Goal: Navigation & Orientation: Find specific page/section

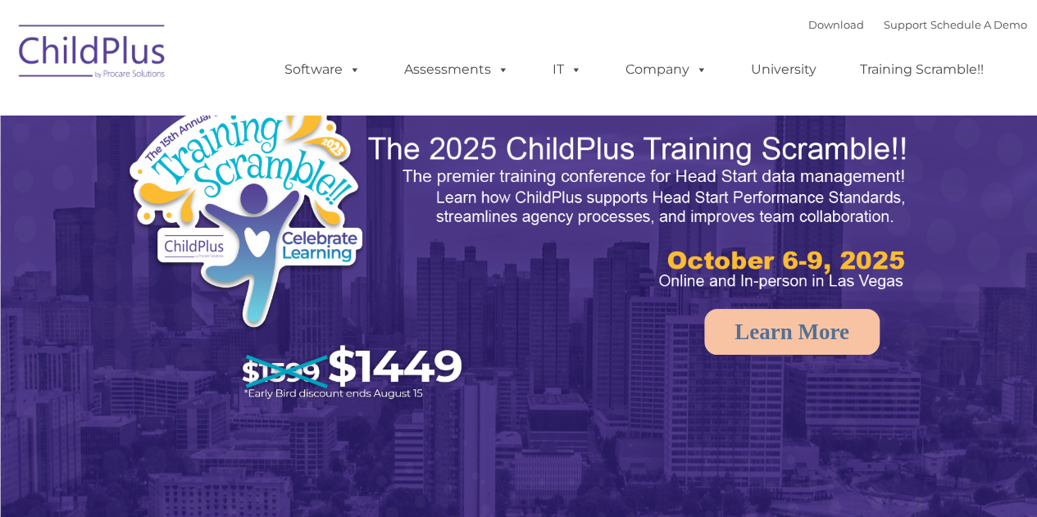
select select "MEDIUM"
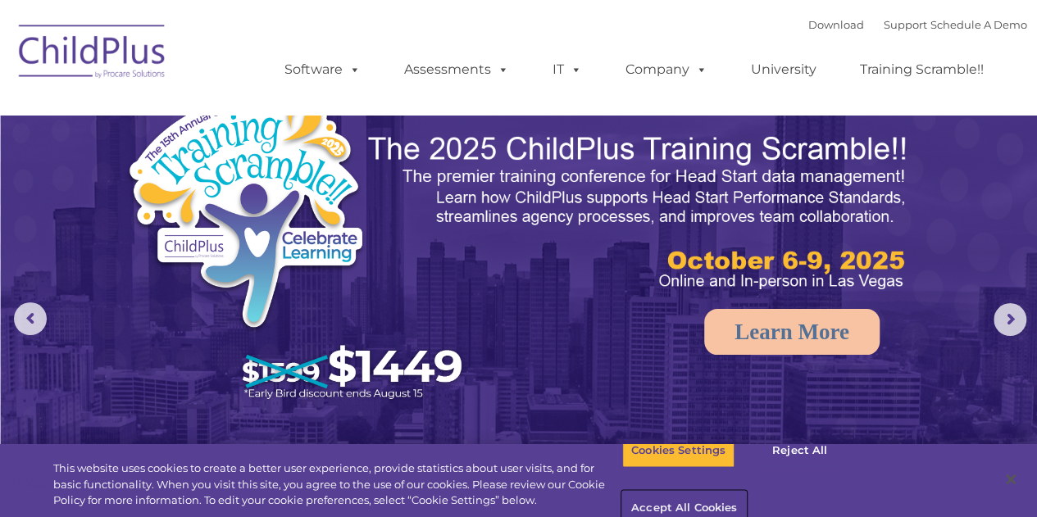
click at [746, 492] on button "Accept All Cookies" at bounding box center [684, 509] width 124 height 34
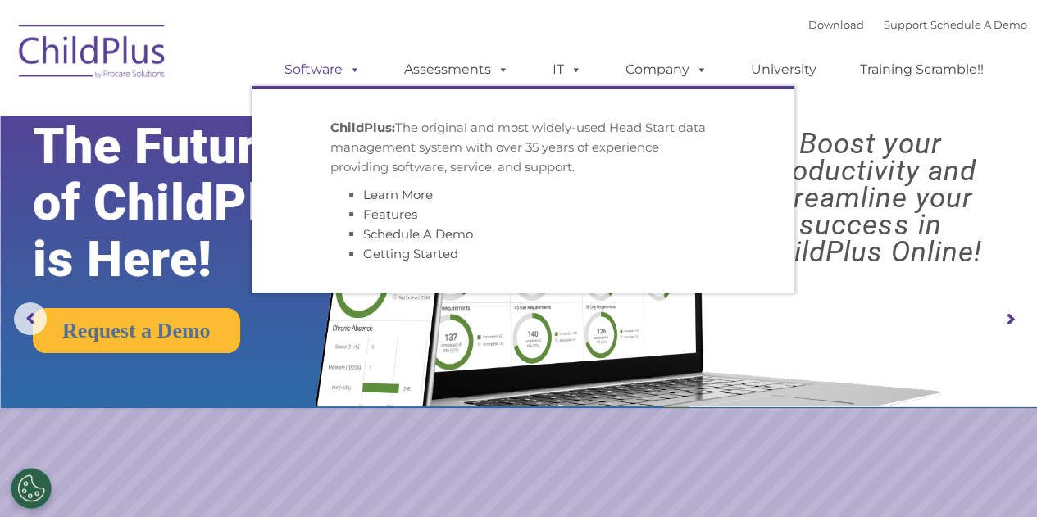
click at [353, 69] on span at bounding box center [352, 69] width 18 height 16
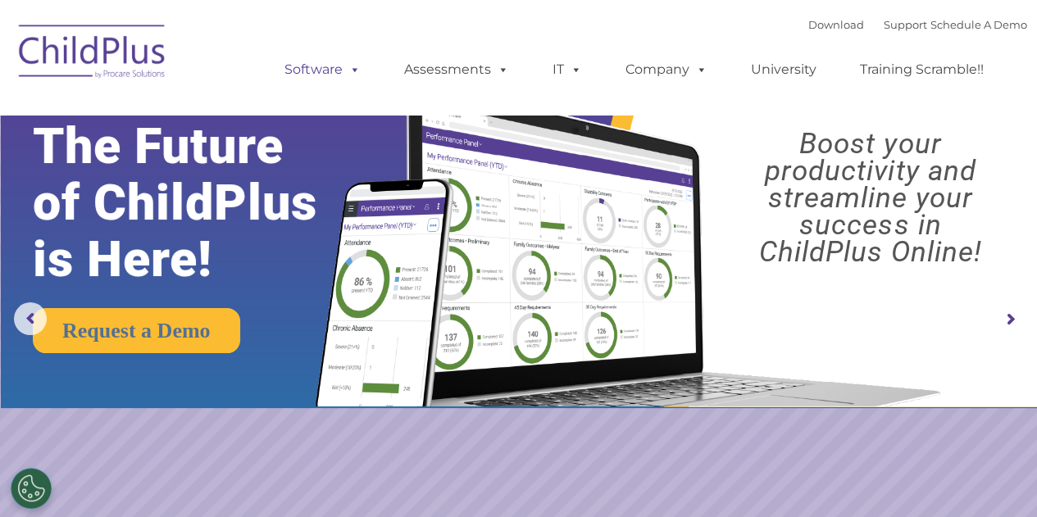
click at [361, 75] on link "Software" at bounding box center [322, 69] width 109 height 33
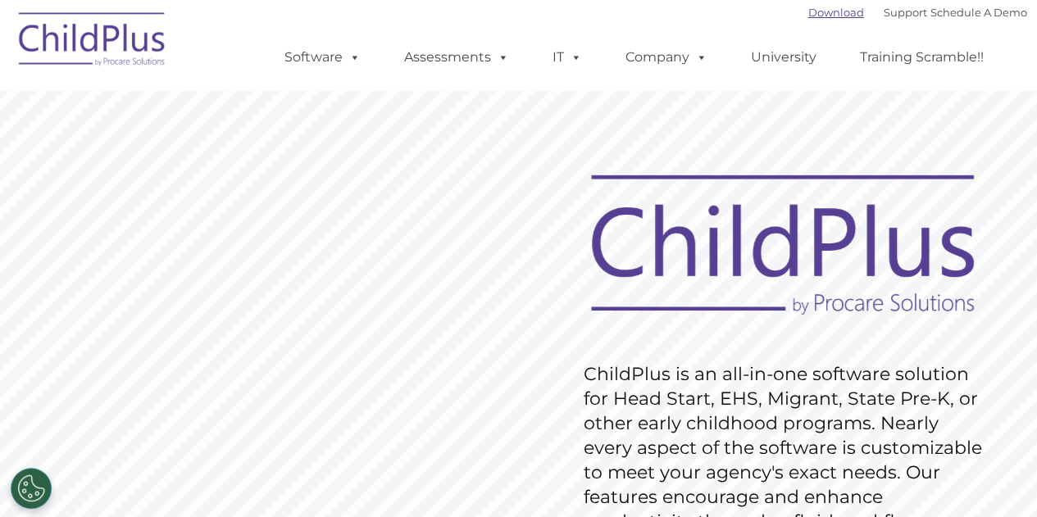
click at [808, 12] on link "Download" at bounding box center [836, 12] width 56 height 13
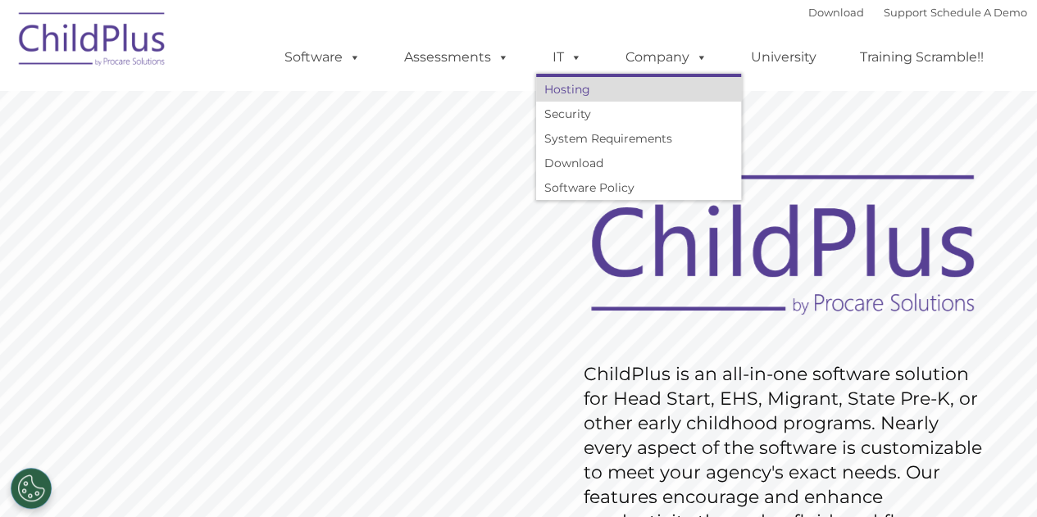
click at [560, 94] on link "Hosting" at bounding box center [638, 89] width 205 height 25
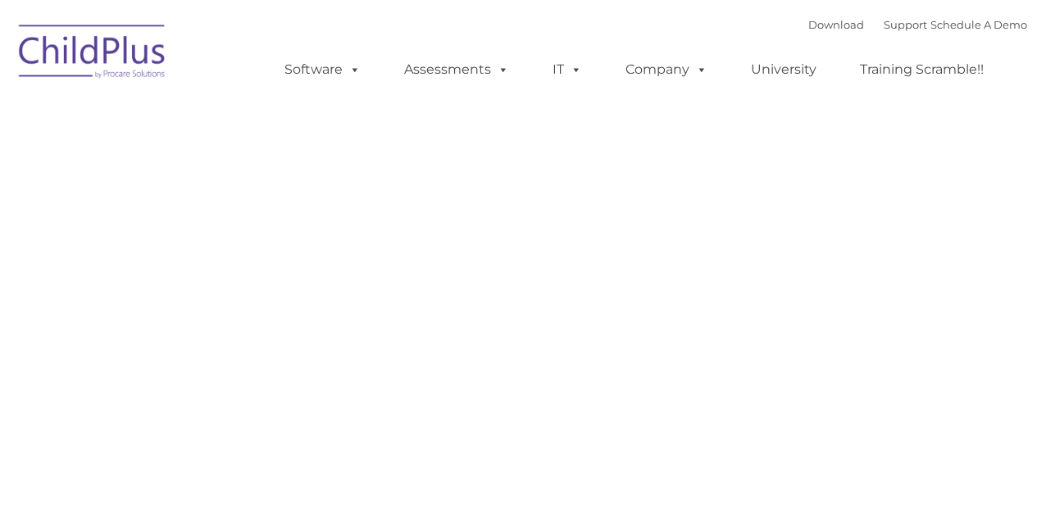
type input ""
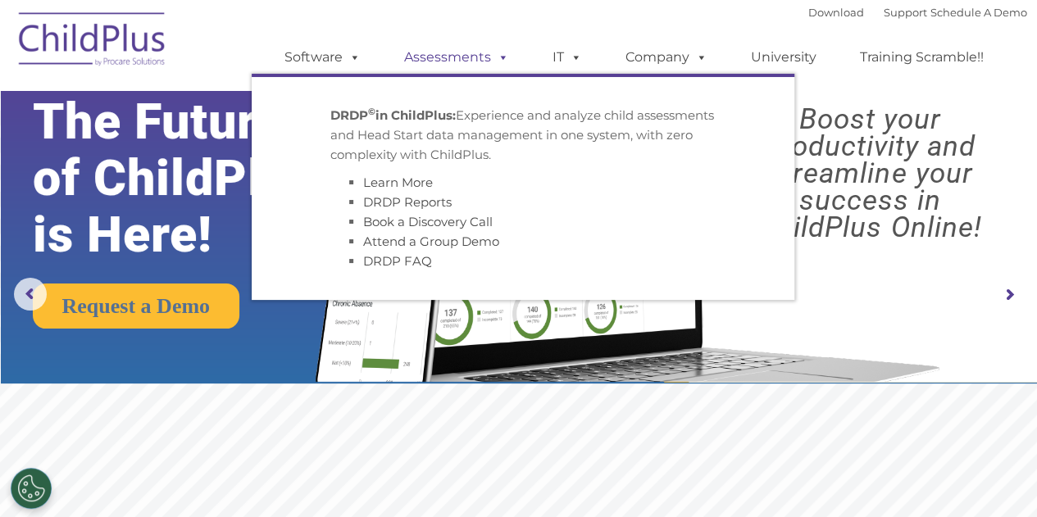
click at [482, 55] on link "Assessments" at bounding box center [457, 57] width 138 height 33
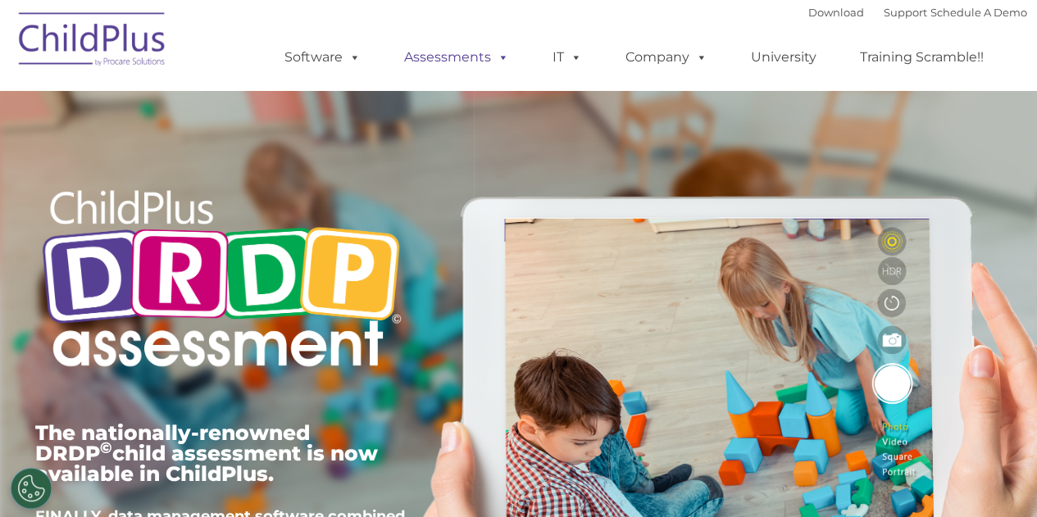
type input ""
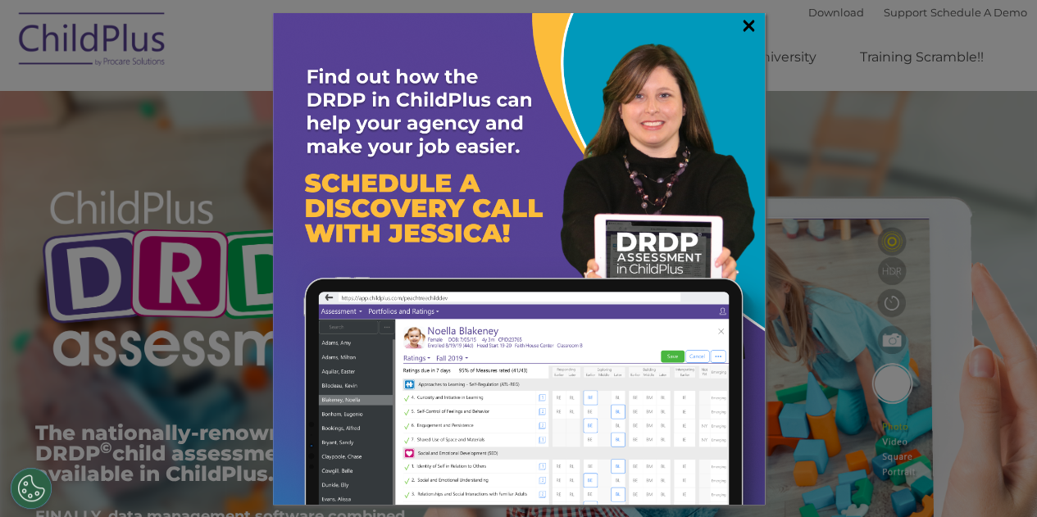
click at [741, 28] on link "×" at bounding box center [748, 25] width 19 height 16
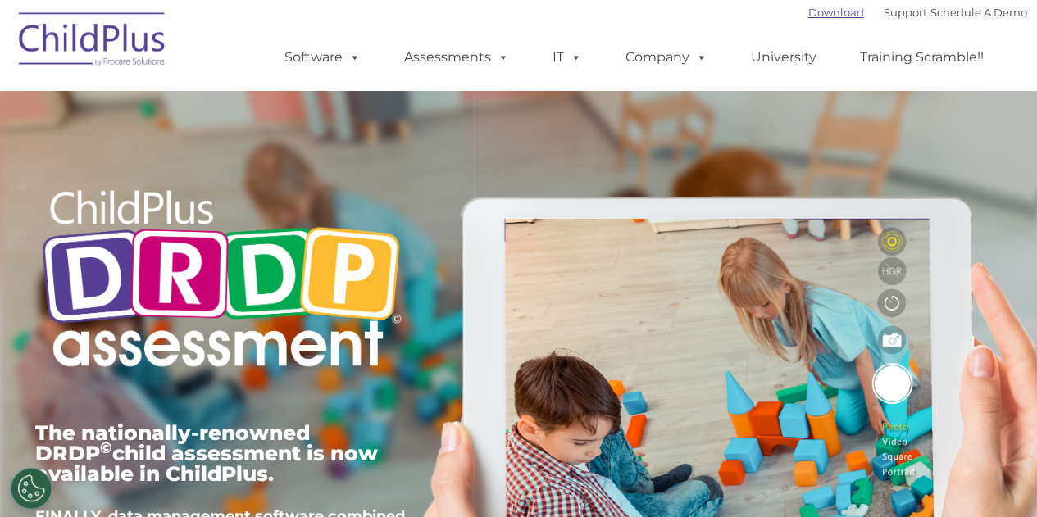
click at [808, 10] on link "Download" at bounding box center [836, 12] width 56 height 13
